Goal: Task Accomplishment & Management: Use online tool/utility

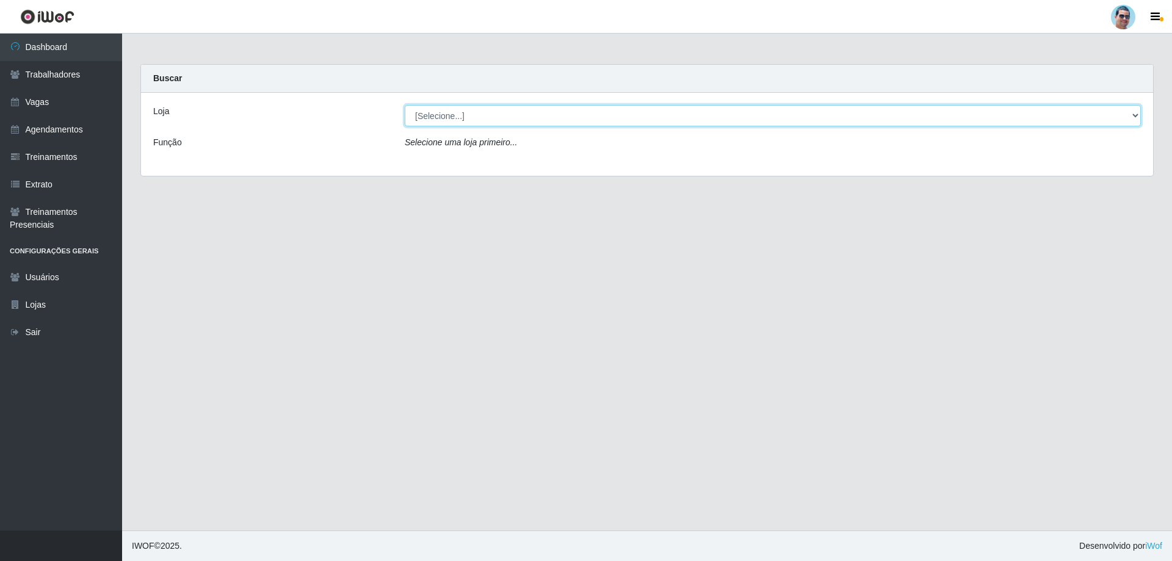
click at [570, 117] on select "[Selecione...] Mercadinho Extrabom" at bounding box center [773, 115] width 736 height 21
click at [494, 122] on select "[Selecione...] Mercadinho Extrabom" at bounding box center [773, 115] width 736 height 21
select select "175"
click at [405, 105] on select "[Selecione...] Mercadinho Extrabom" at bounding box center [773, 115] width 736 height 21
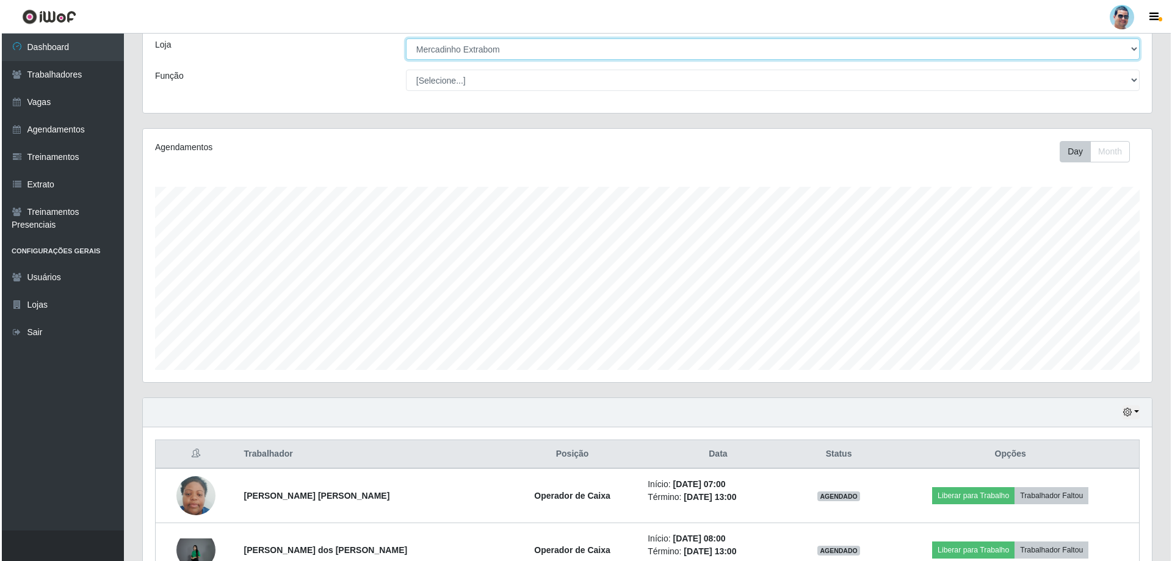
scroll to position [244, 0]
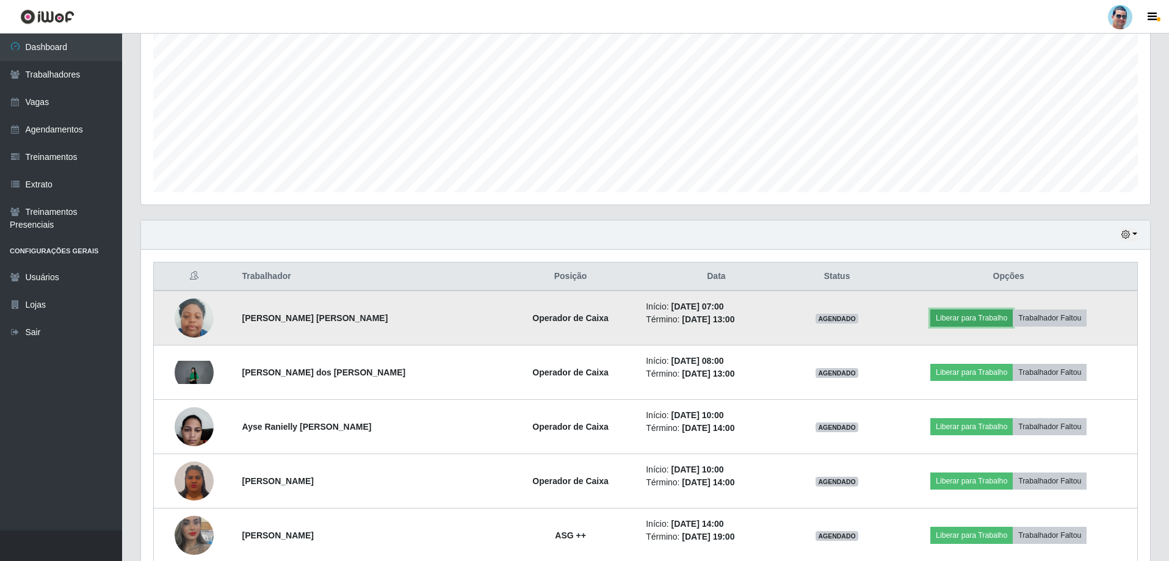
click at [954, 320] on button "Liberar para Trabalho" at bounding box center [971, 317] width 82 height 17
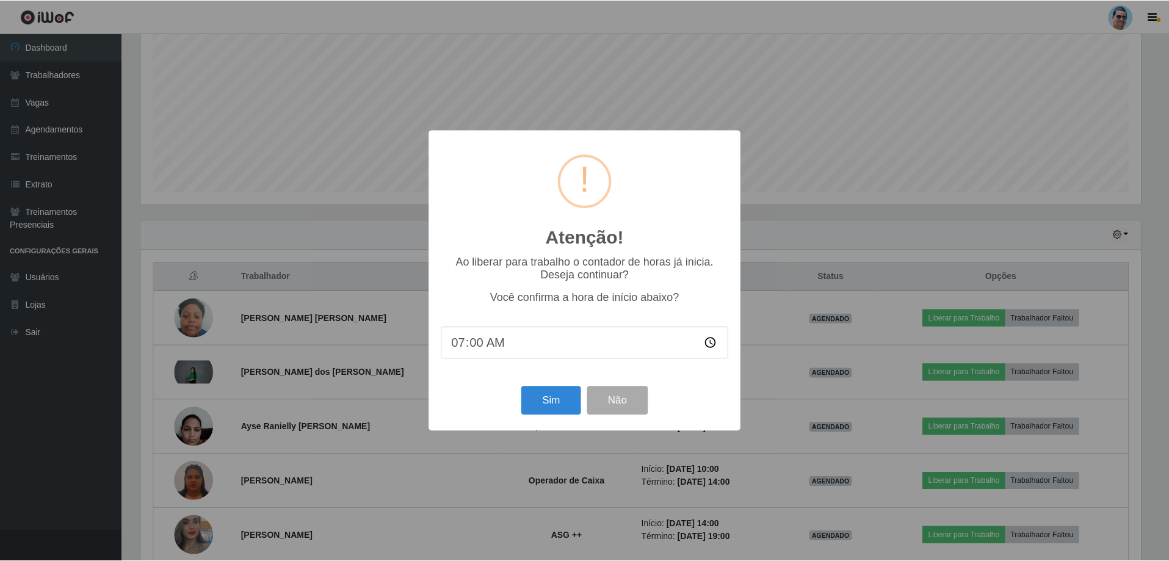
scroll to position [253, 1003]
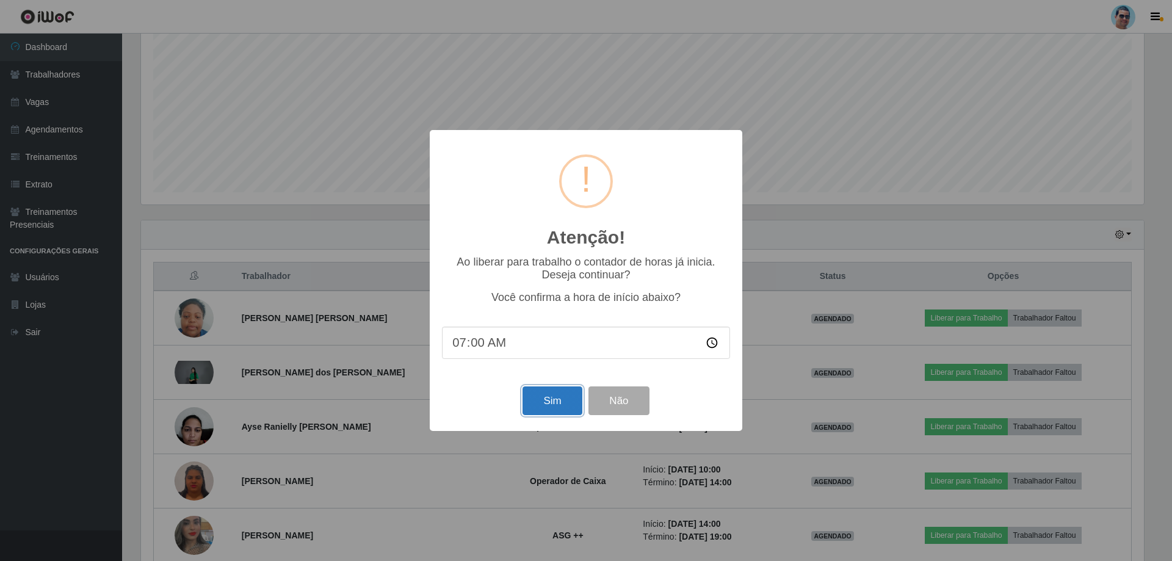
click at [558, 405] on button "Sim" at bounding box center [552, 400] width 59 height 29
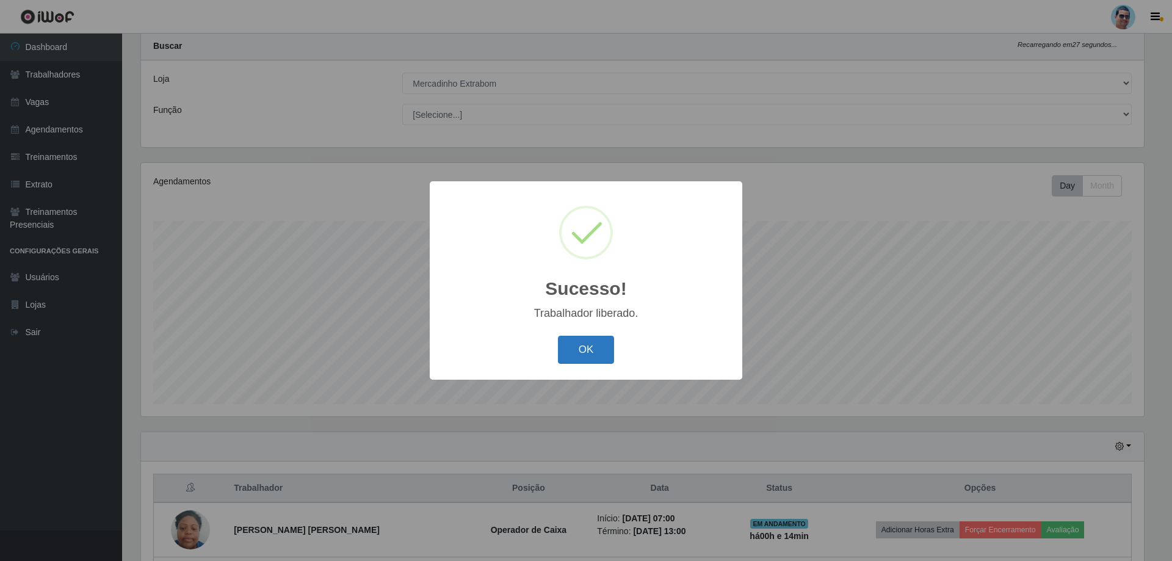
click at [571, 361] on button "OK" at bounding box center [586, 350] width 57 height 29
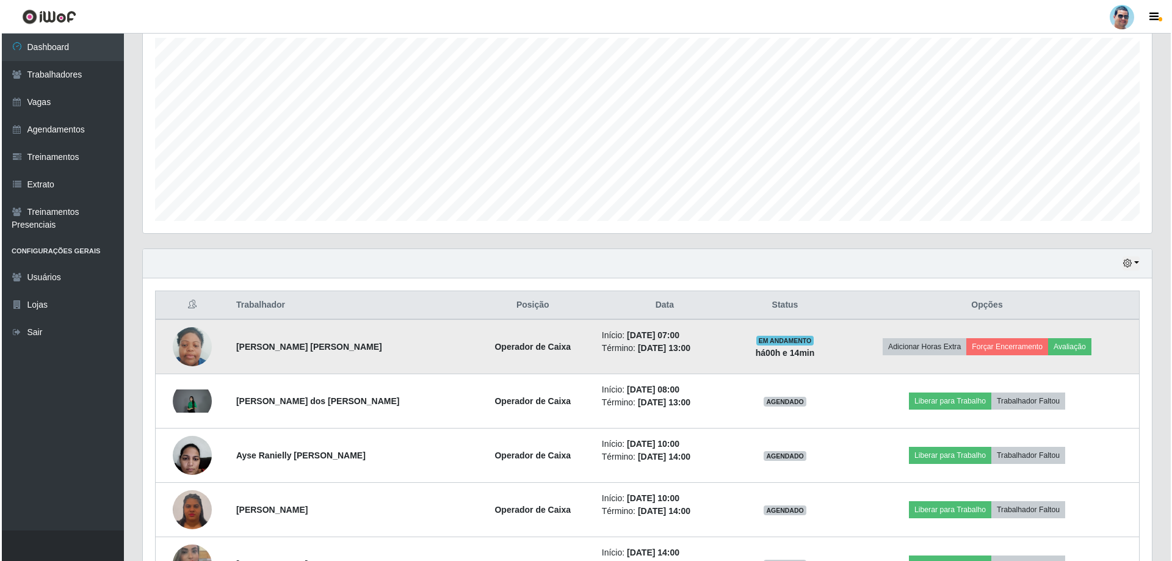
scroll to position [277, 0]
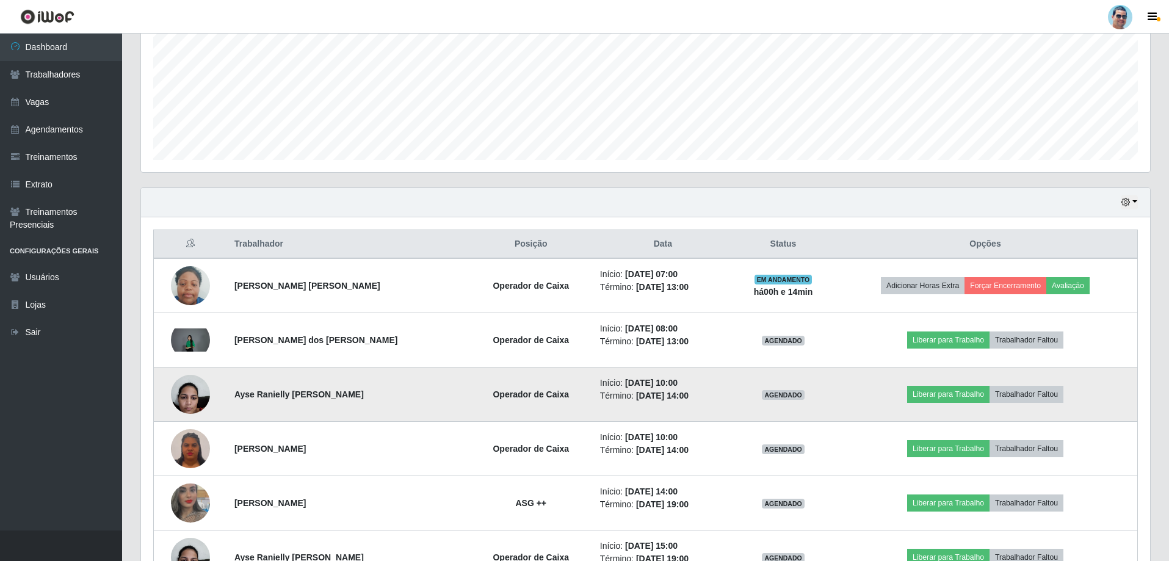
click at [184, 404] on img at bounding box center [190, 394] width 39 height 52
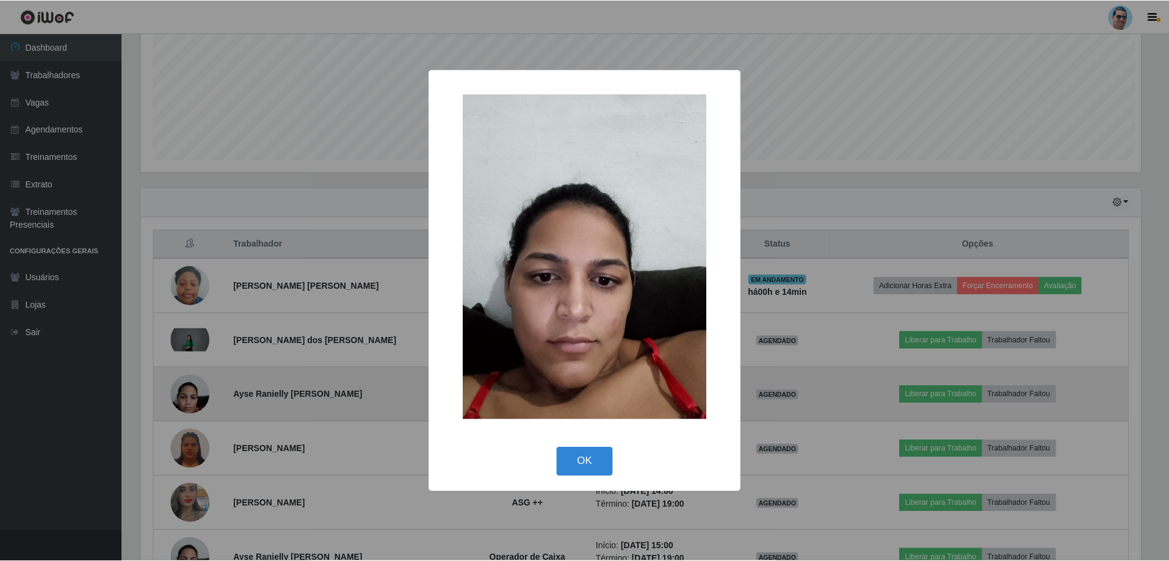
scroll to position [253, 1003]
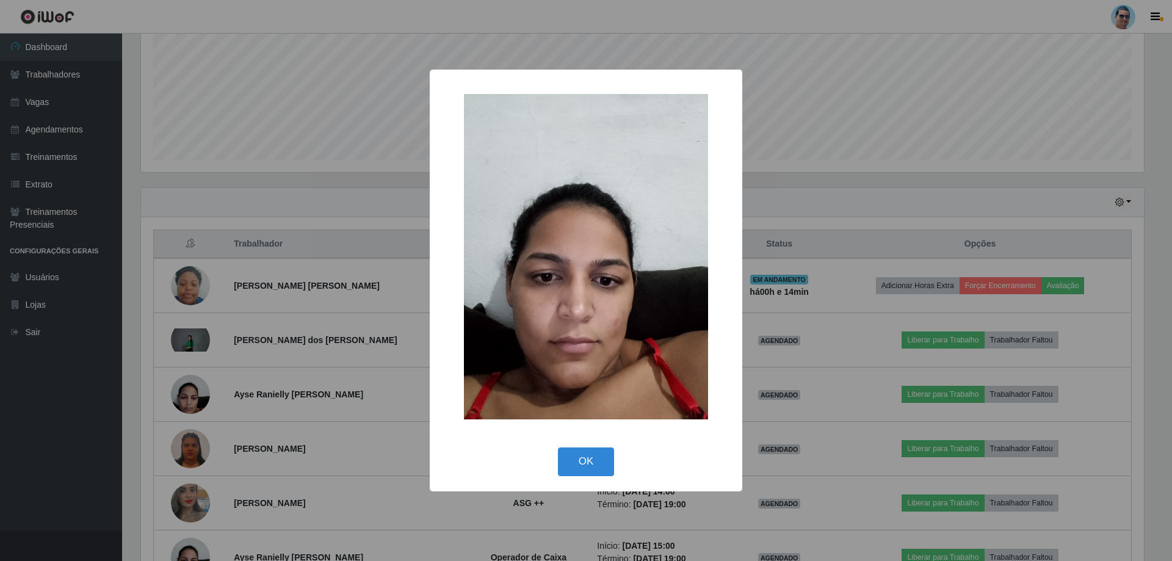
click at [188, 402] on div "× OK Cancel" at bounding box center [586, 280] width 1172 height 561
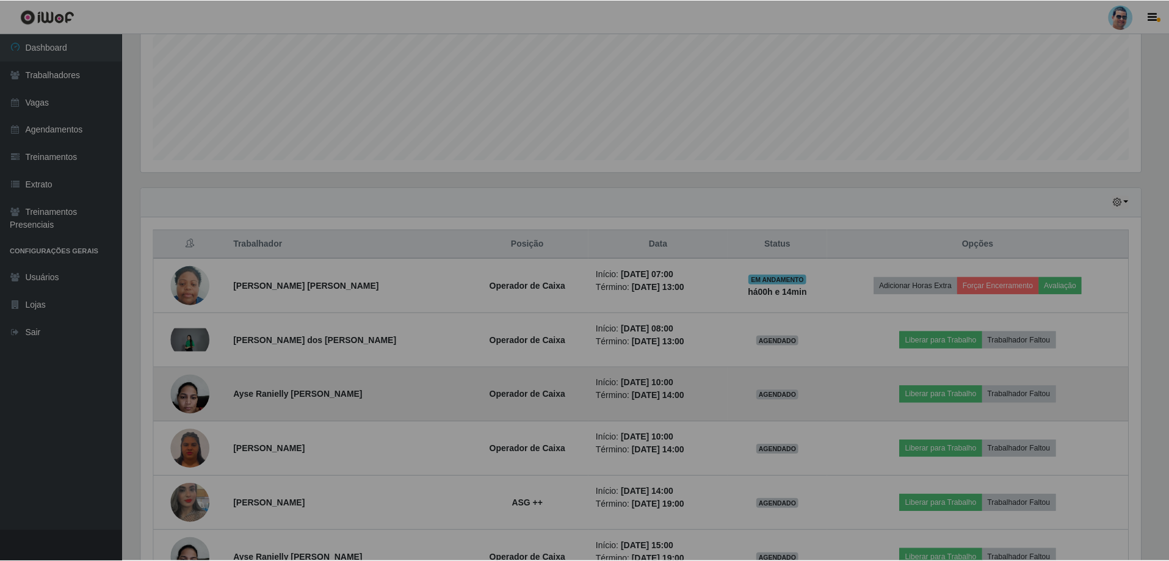
scroll to position [253, 1009]
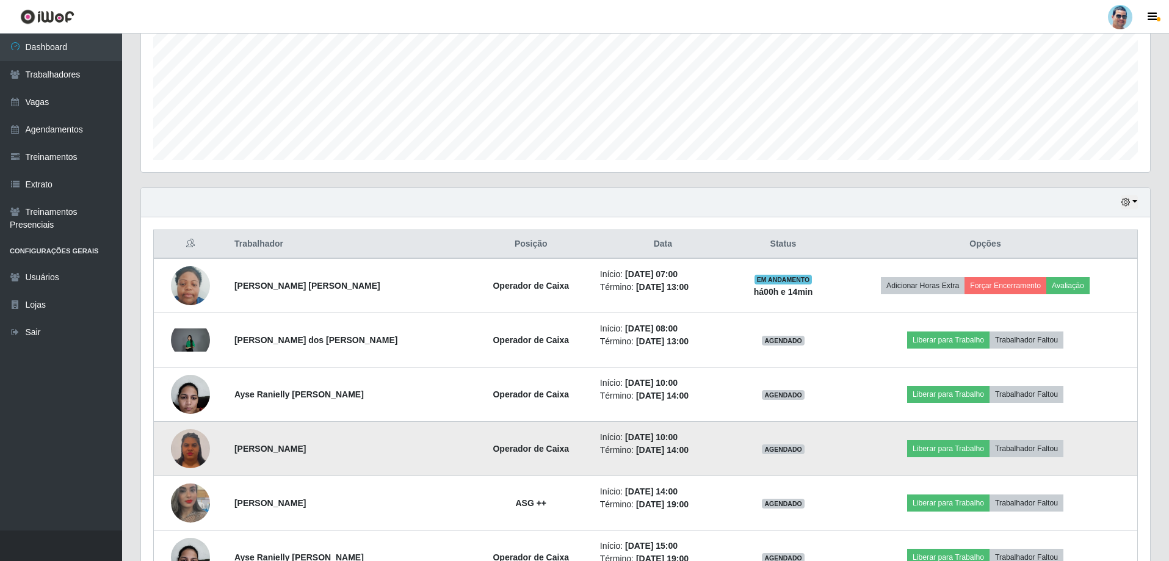
click at [198, 445] on img at bounding box center [190, 448] width 39 height 42
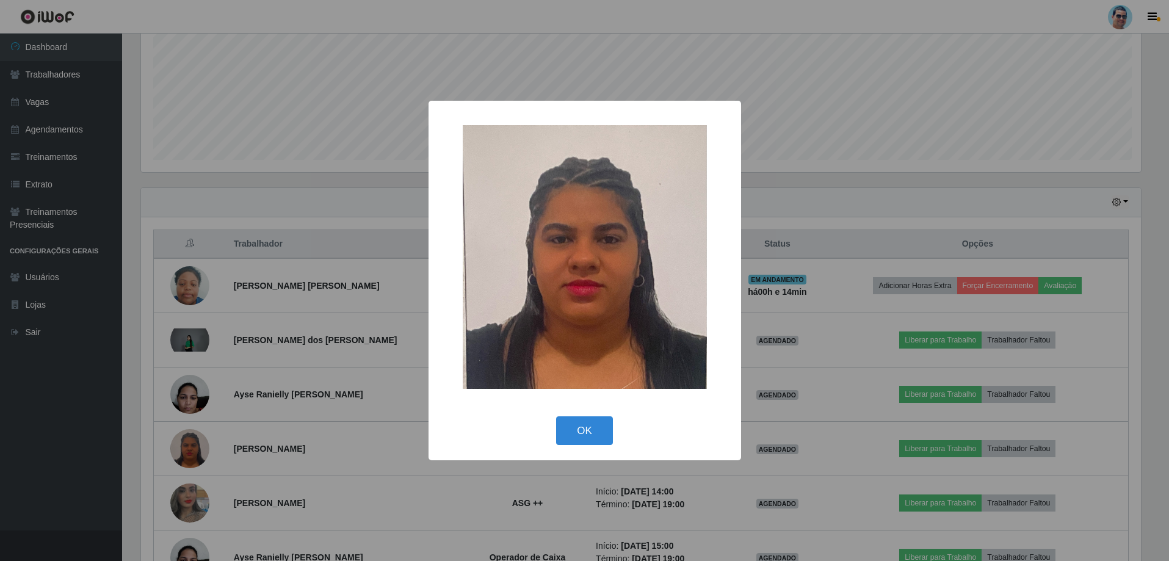
scroll to position [253, 1003]
click at [202, 445] on div "× OK Cancel" at bounding box center [586, 280] width 1172 height 561
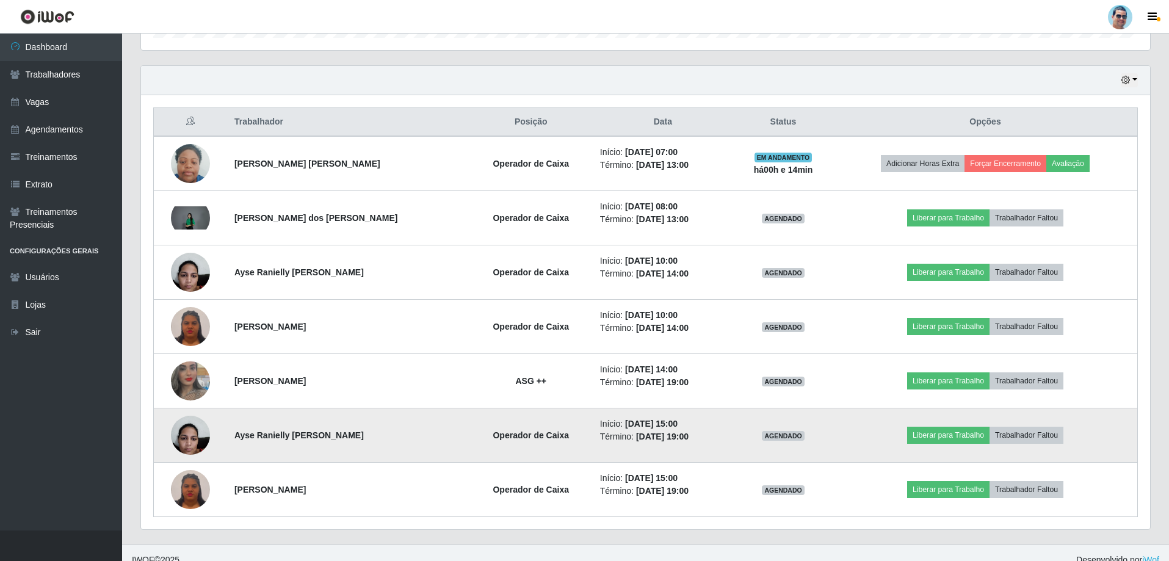
scroll to position [413, 0]
